Goal: Transaction & Acquisition: Obtain resource

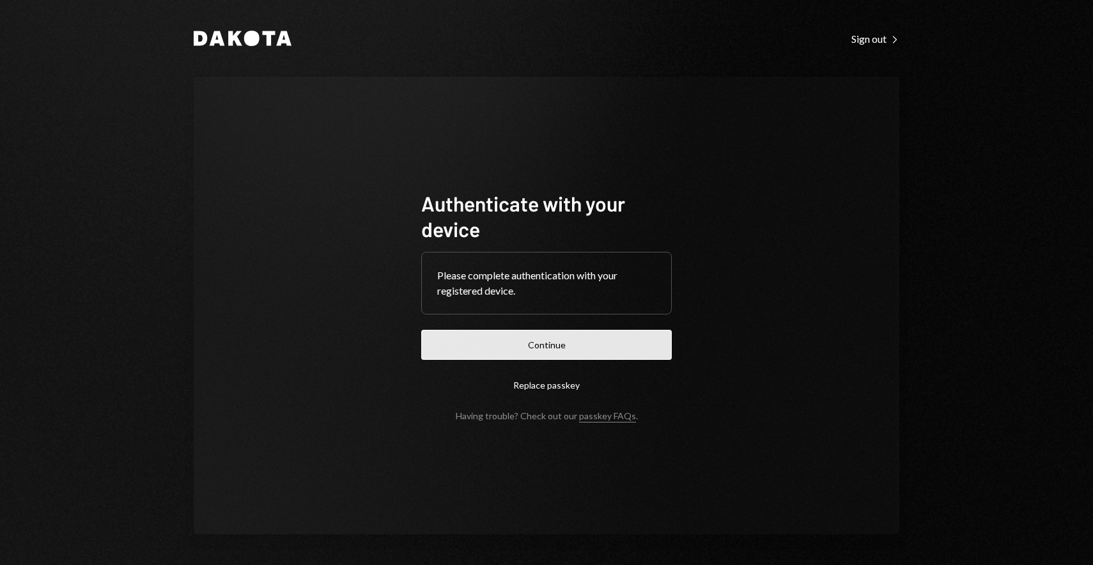
click at [574, 358] on button "Continue" at bounding box center [546, 345] width 251 height 30
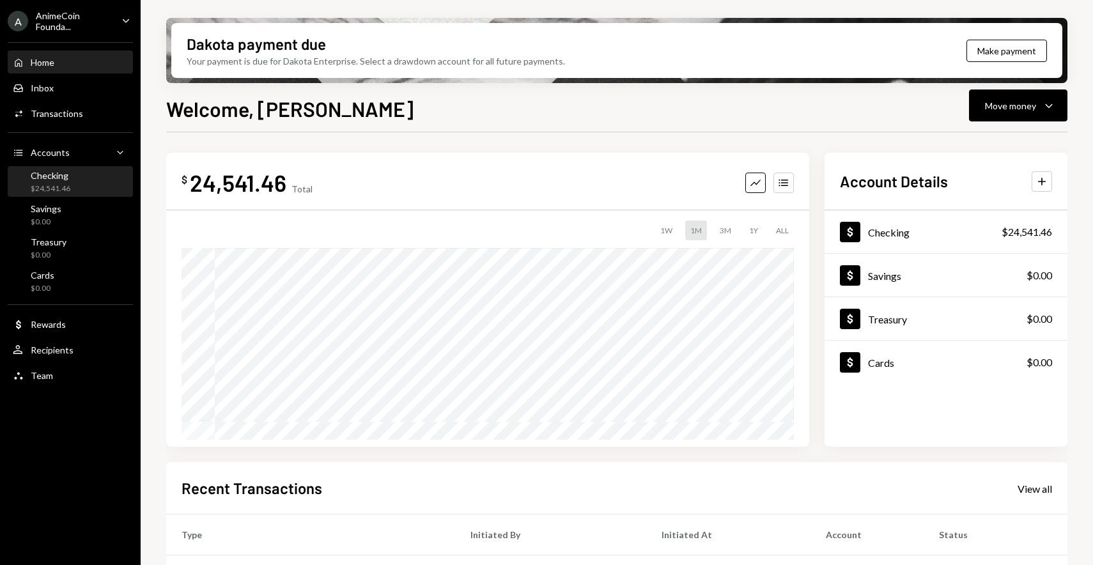
click at [70, 180] on div "Checking $24,541.46" at bounding box center [70, 182] width 115 height 24
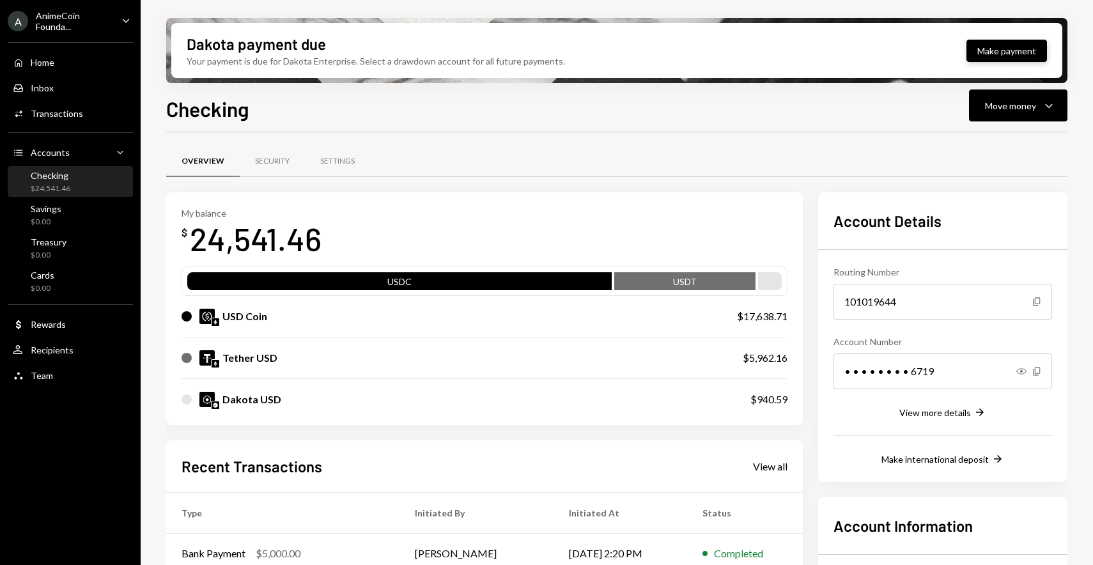
click at [1019, 55] on button "Make payment" at bounding box center [1007, 51] width 81 height 22
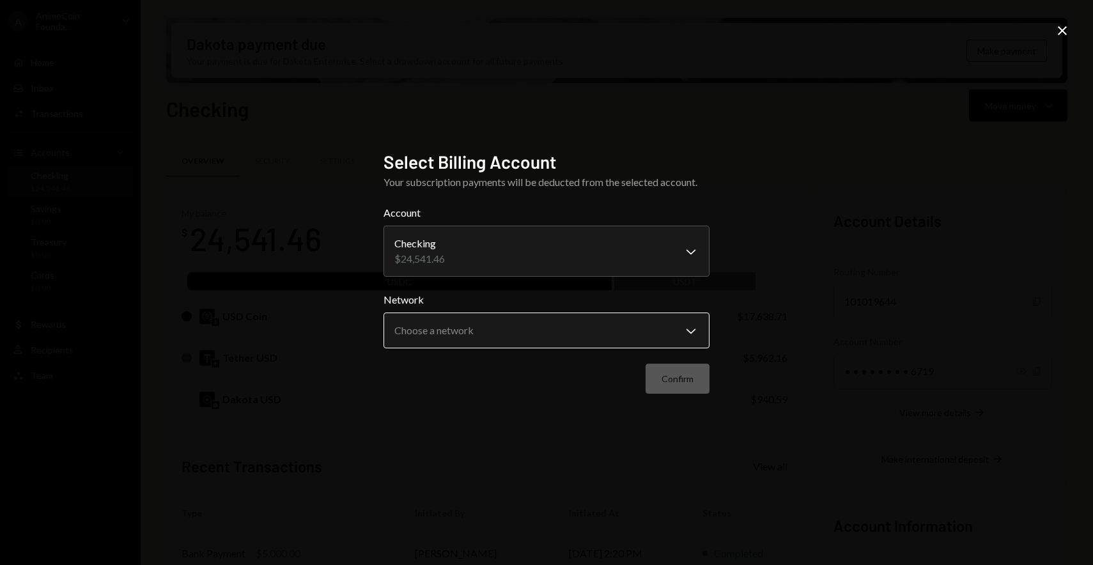
click at [619, 324] on body "A AnimeCoin Founda... Caret Down Home Home Inbox Inbox Activities Transactions …" at bounding box center [546, 282] width 1093 height 565
click at [604, 331] on body "A AnimeCoin Founda... Caret Down Home Home Inbox Inbox Activities Transactions …" at bounding box center [546, 282] width 1093 height 565
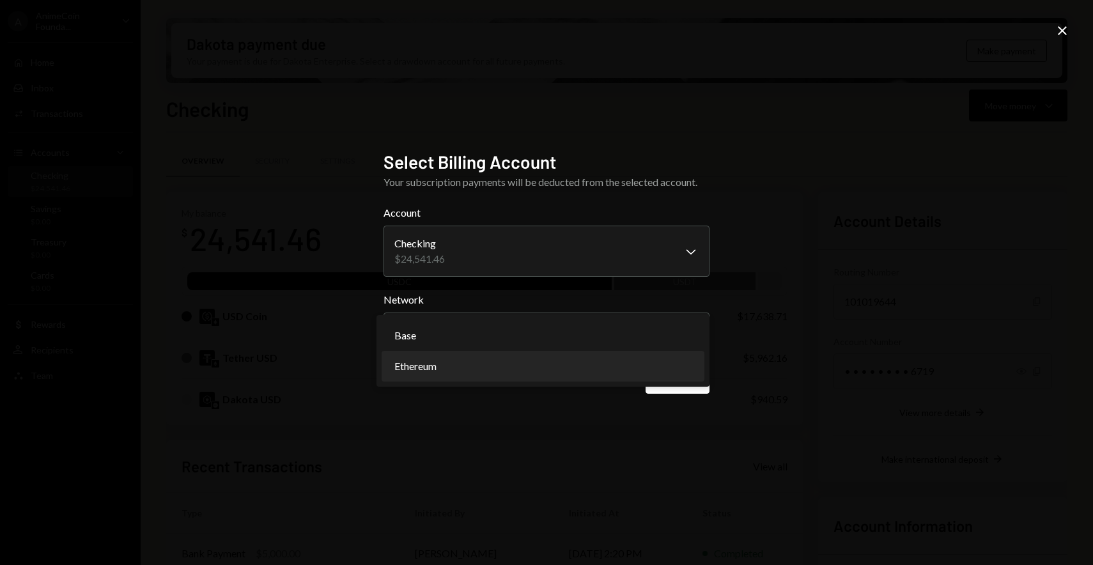
select select "**********"
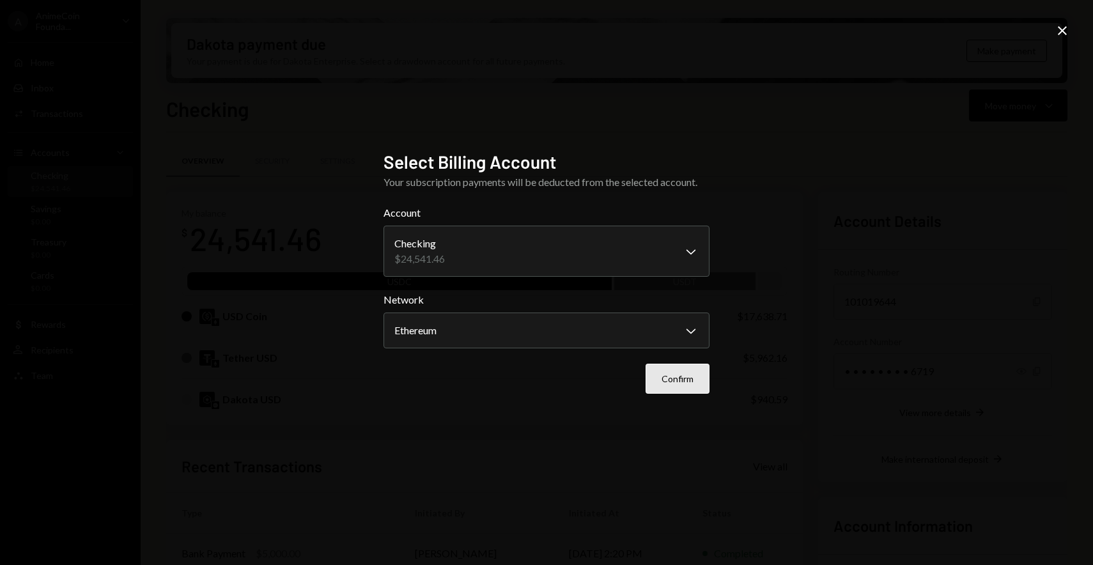
click at [657, 379] on button "Confirm" at bounding box center [678, 379] width 64 height 30
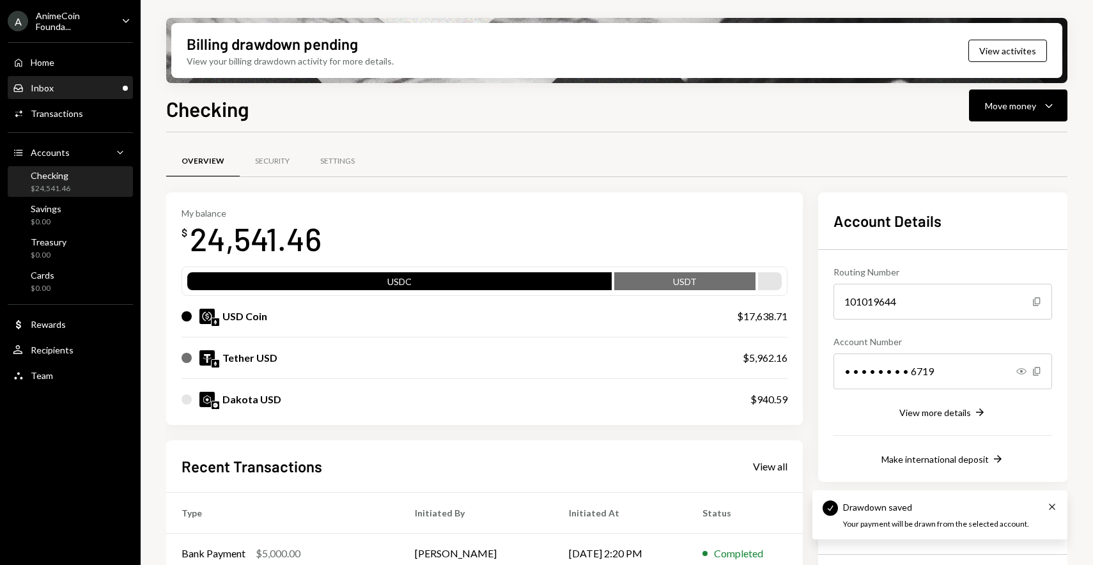
click at [94, 93] on div "Inbox Inbox" at bounding box center [70, 88] width 115 height 12
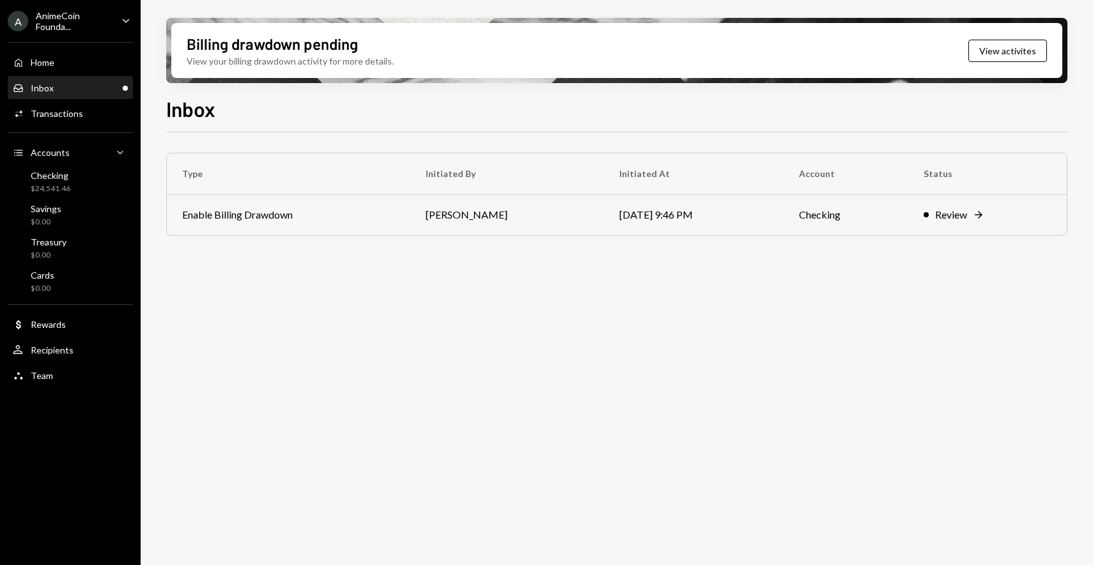
click at [97, 24] on div "AnimeCoin Founda..." at bounding box center [73, 21] width 75 height 22
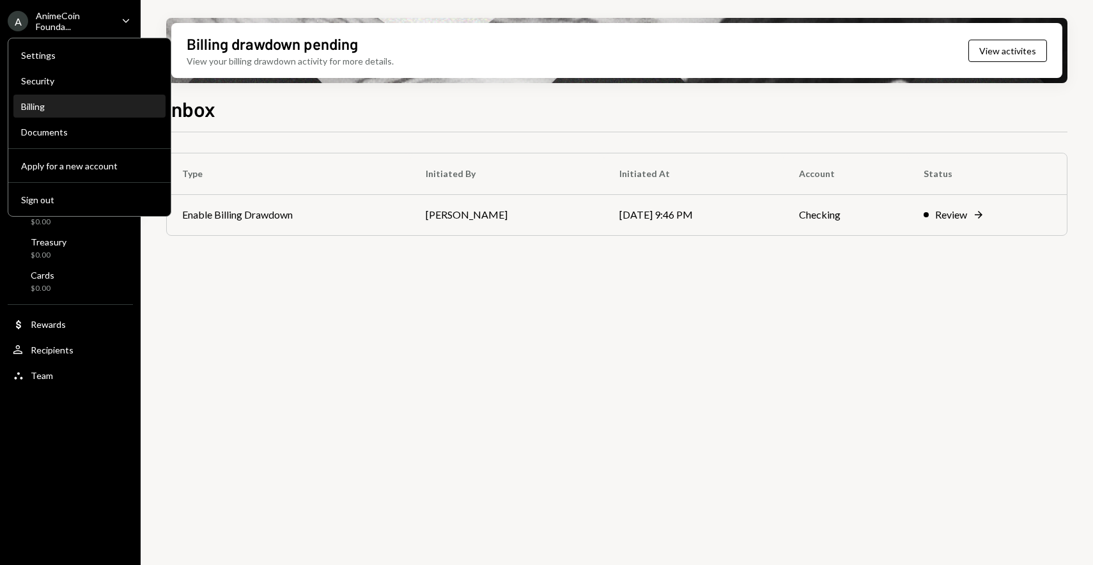
click at [49, 107] on div "Billing" at bounding box center [89, 106] width 137 height 11
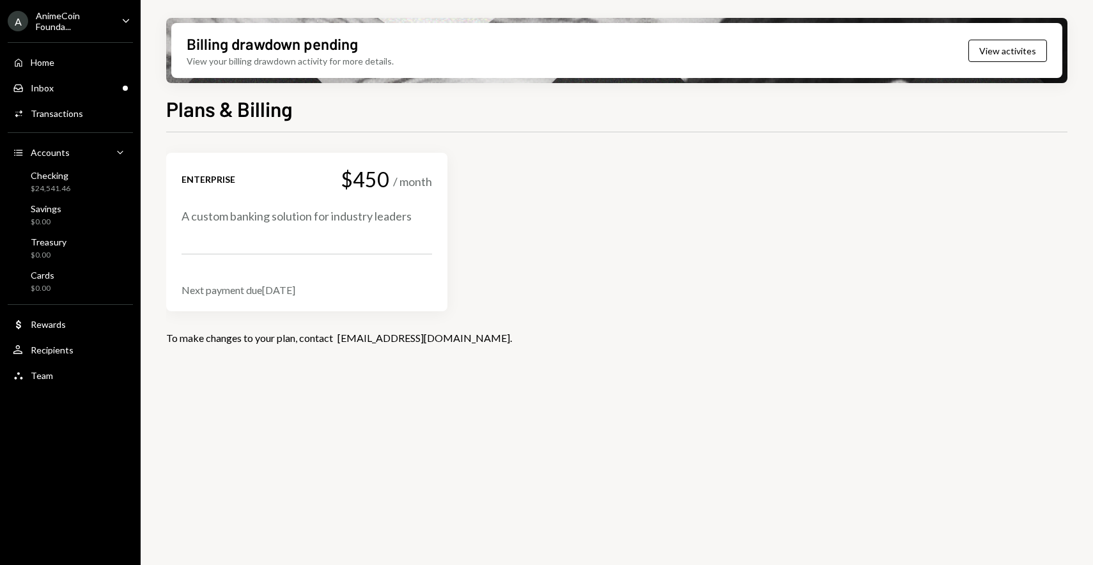
click at [258, 293] on div "Next payment due [DATE]" at bounding box center [307, 290] width 251 height 12
click at [63, 60] on div "Home Home" at bounding box center [70, 63] width 115 height 12
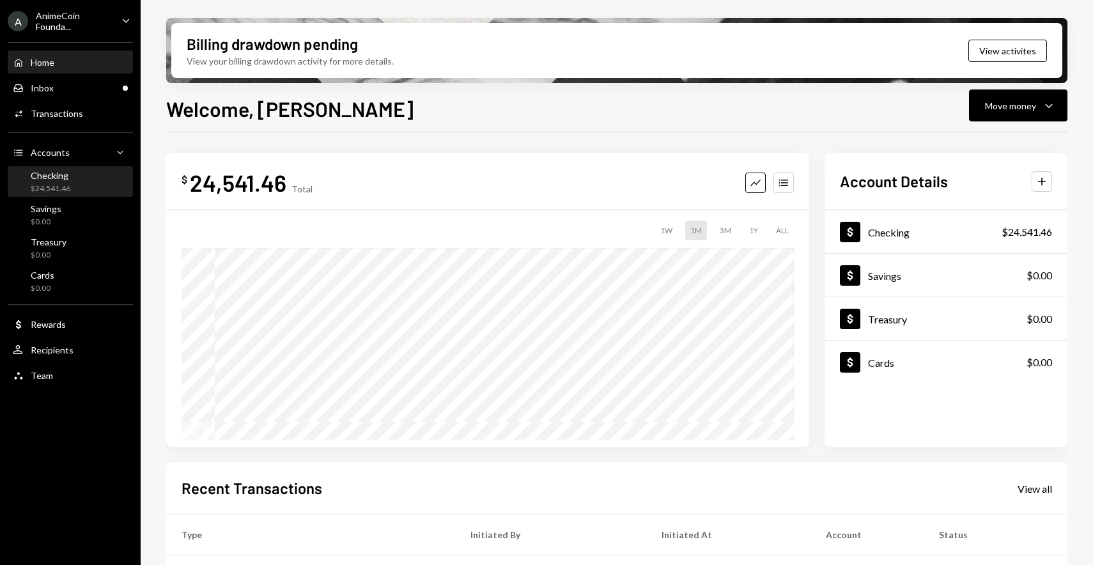
click at [79, 171] on div "Checking $24,541.46" at bounding box center [70, 182] width 115 height 24
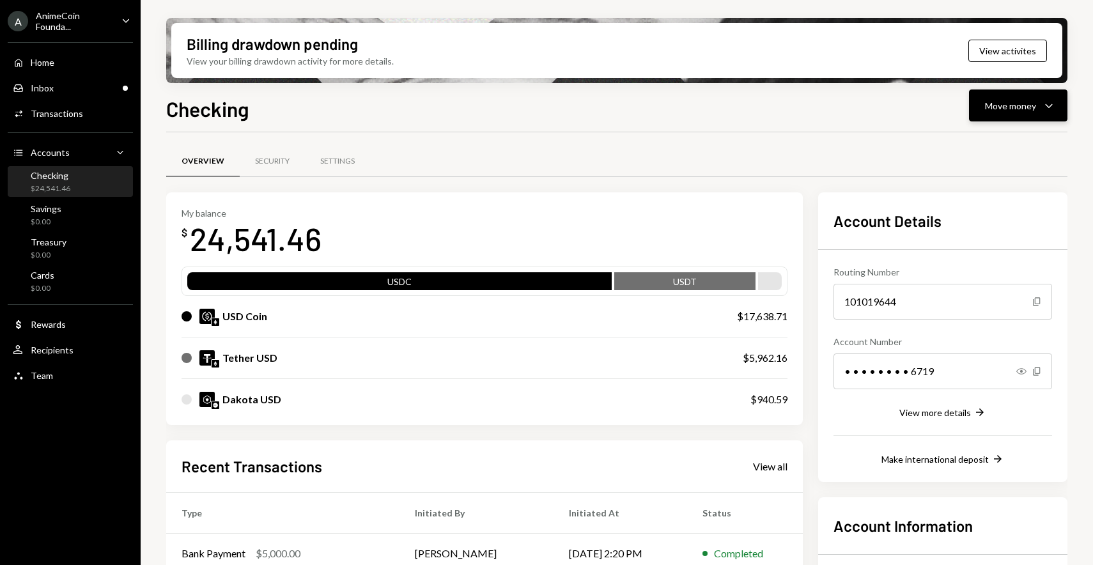
click at [1032, 100] on div "Move money" at bounding box center [1010, 105] width 51 height 13
click at [974, 195] on div "Deposit" at bounding box center [1008, 201] width 93 height 13
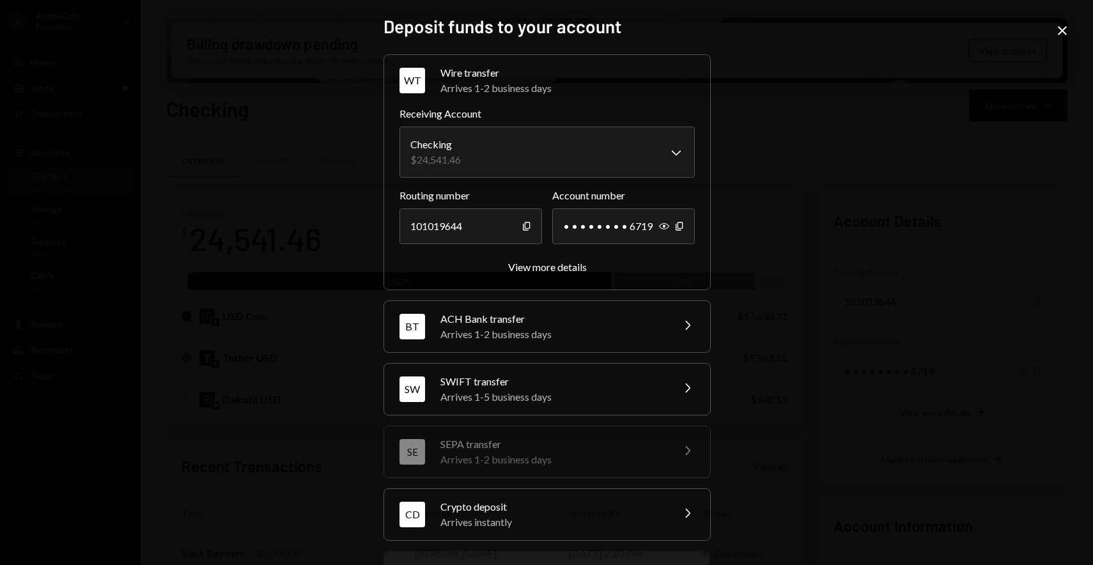
click at [518, 503] on div "Crypto deposit" at bounding box center [553, 506] width 224 height 15
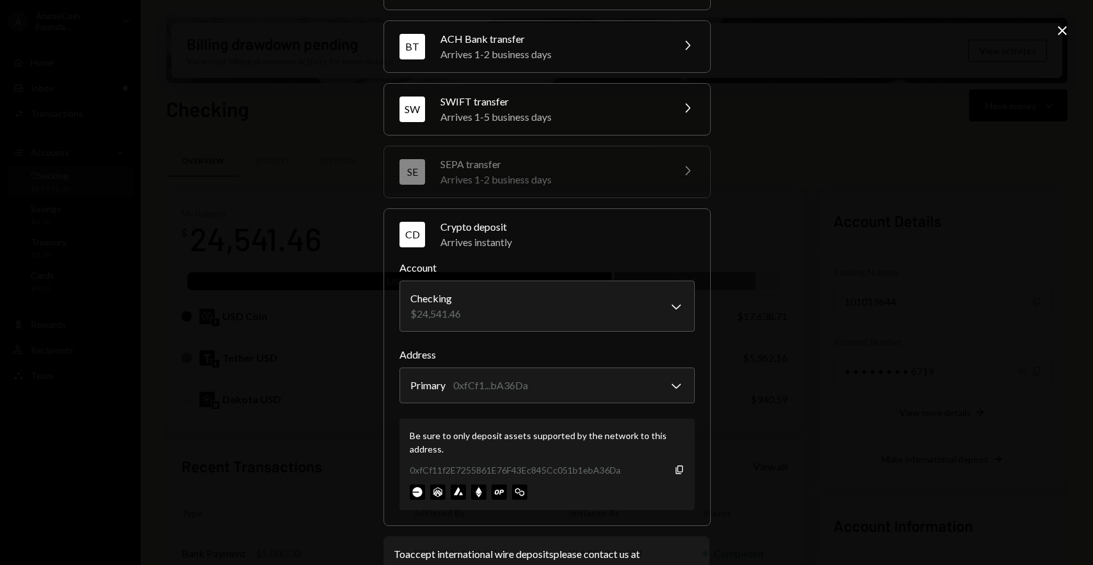
scroll to position [139, 0]
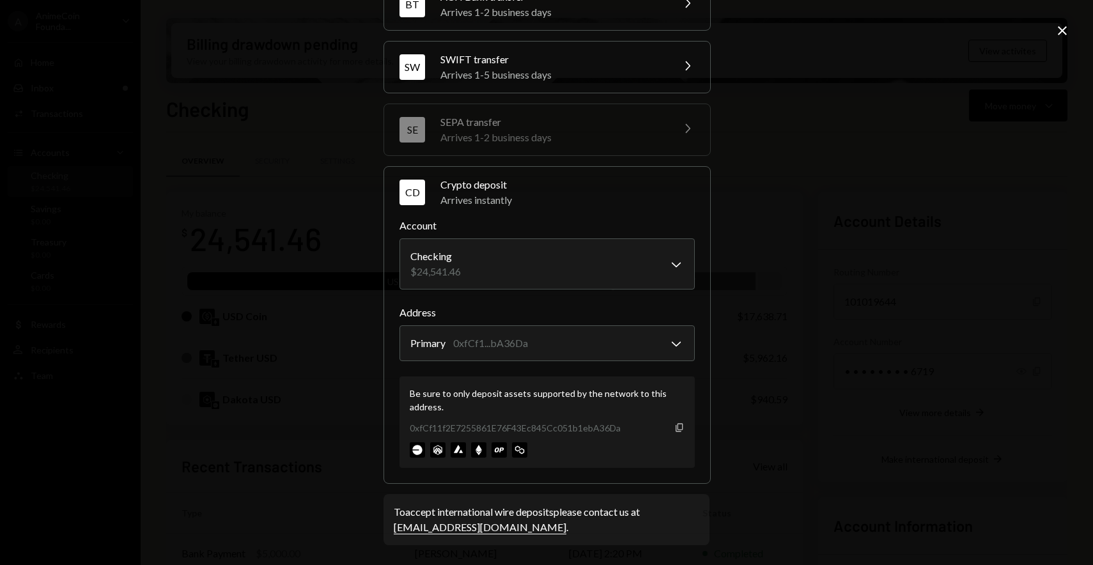
click at [675, 427] on icon "Copy" at bounding box center [680, 428] width 10 height 10
click at [1067, 31] on icon "Close" at bounding box center [1062, 30] width 15 height 15
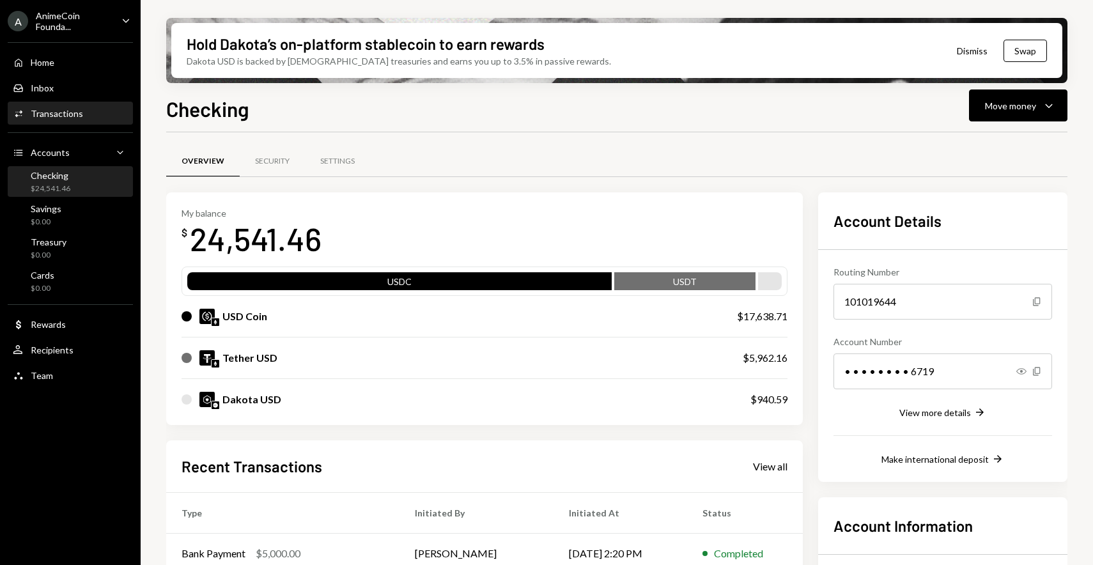
click at [88, 119] on div "Activities Transactions" at bounding box center [70, 114] width 115 height 22
